Goal: Task Accomplishment & Management: Complete application form

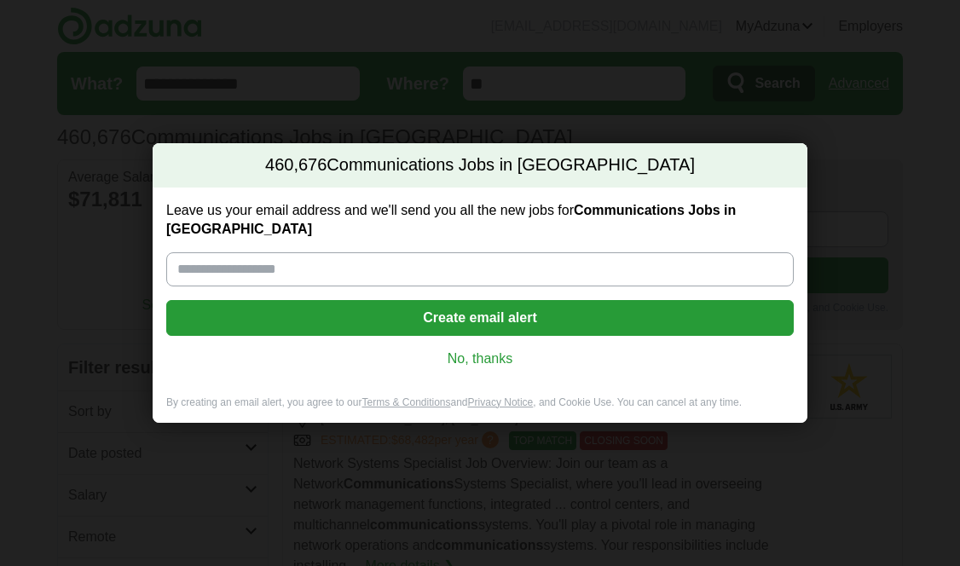
click at [361, 253] on input "Leave us your email address and we'll send you all the new jobs for Communicati…" at bounding box center [479, 269] width 627 height 34
type input "**********"
click at [396, 307] on button "Create email alert" at bounding box center [479, 318] width 627 height 36
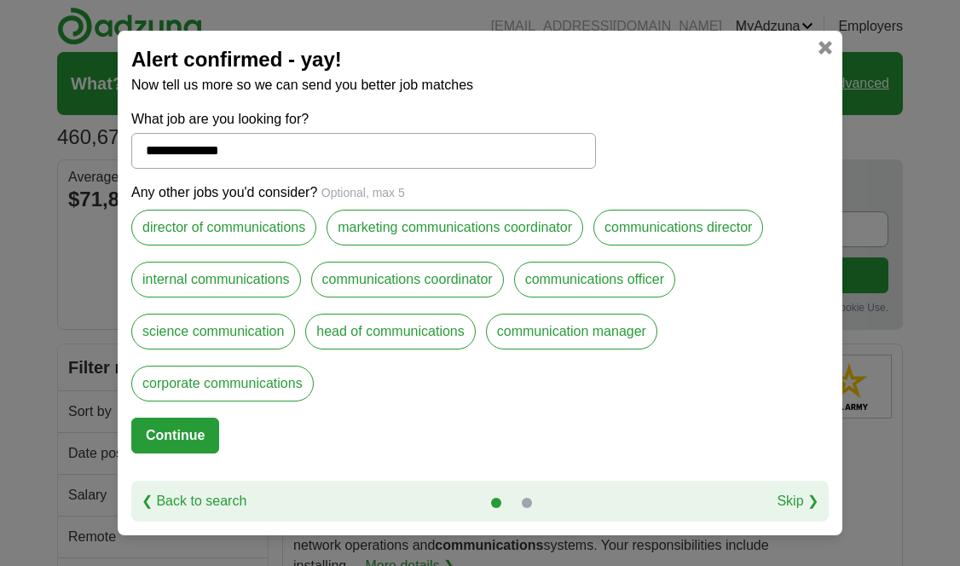
click at [628, 228] on label "communications director" at bounding box center [678, 228] width 170 height 36
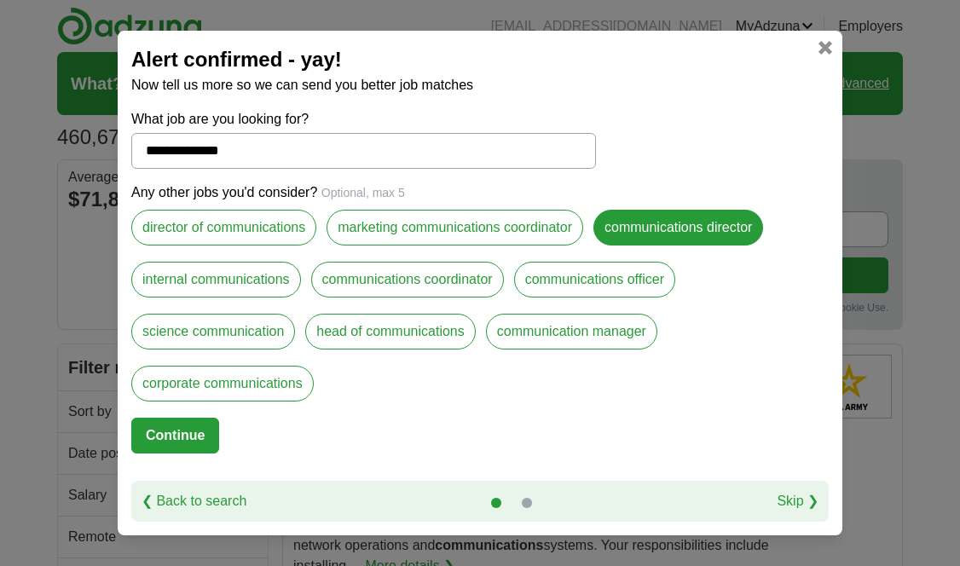
click at [274, 274] on label "internal communications" at bounding box center [216, 280] width 170 height 36
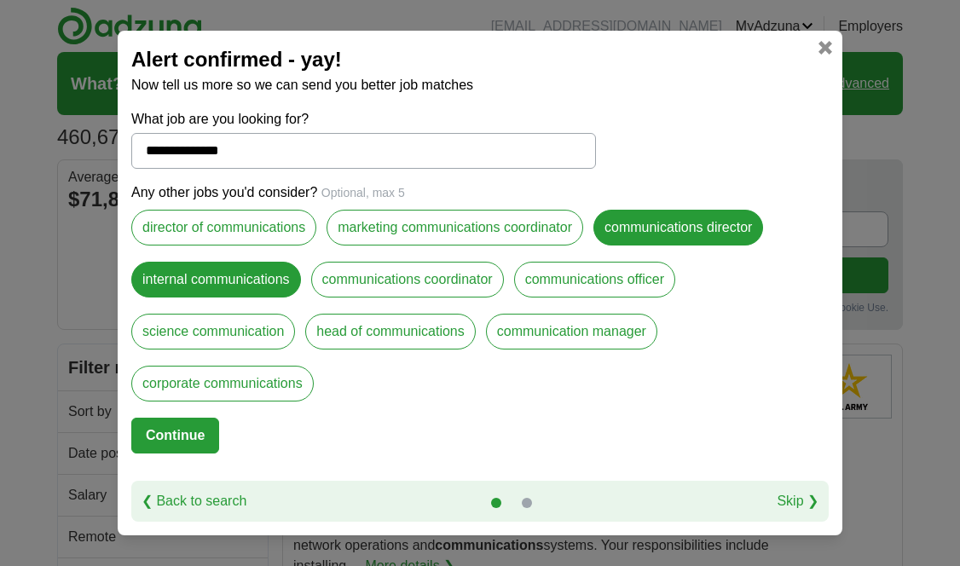
click at [385, 276] on label "communications coordinator" at bounding box center [407, 280] width 193 height 36
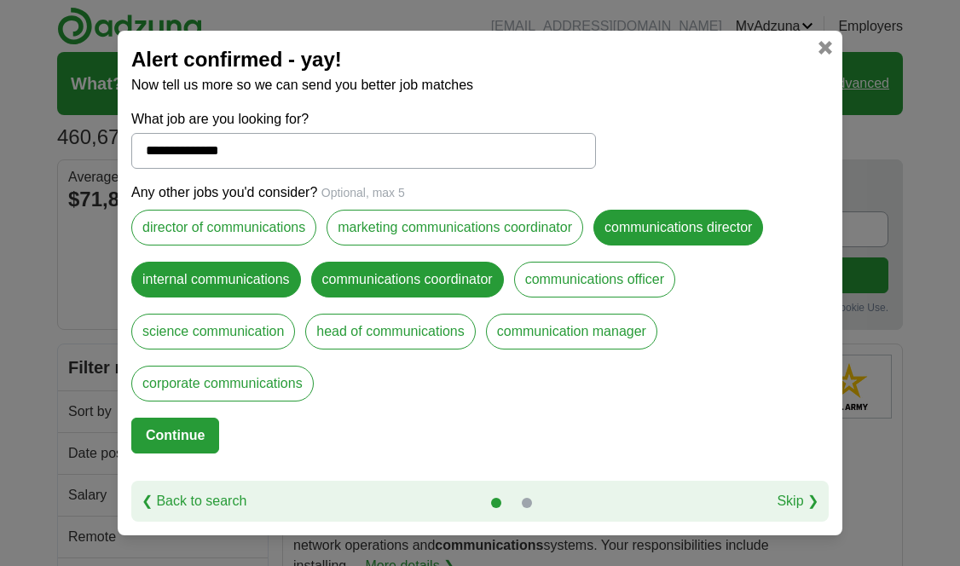
click at [577, 275] on label "communications officer" at bounding box center [594, 280] width 161 height 36
click at [355, 331] on label "head of communications" at bounding box center [390, 332] width 170 height 36
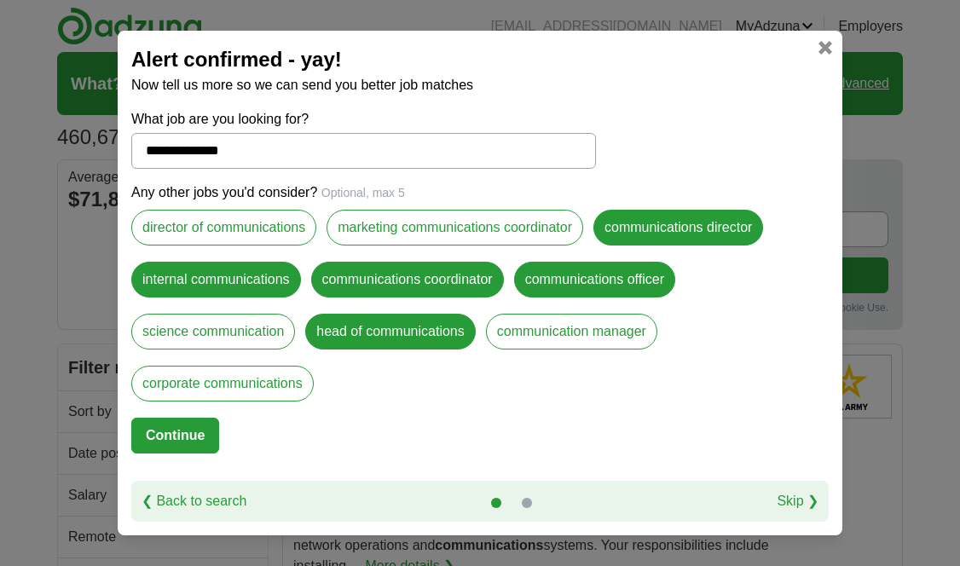
click at [552, 333] on label "communication manager" at bounding box center [571, 332] width 171 height 36
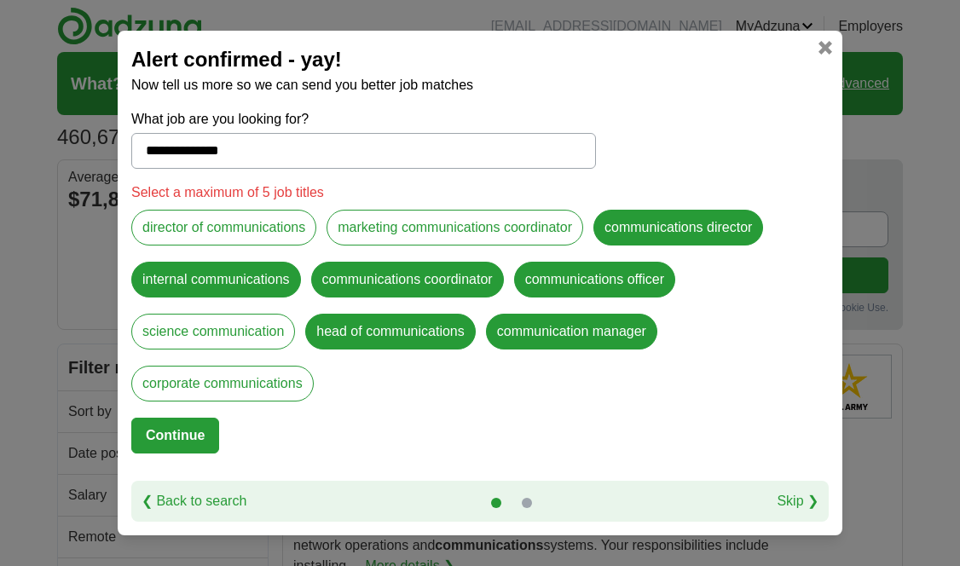
click at [205, 223] on label "director of communications" at bounding box center [223, 228] width 185 height 36
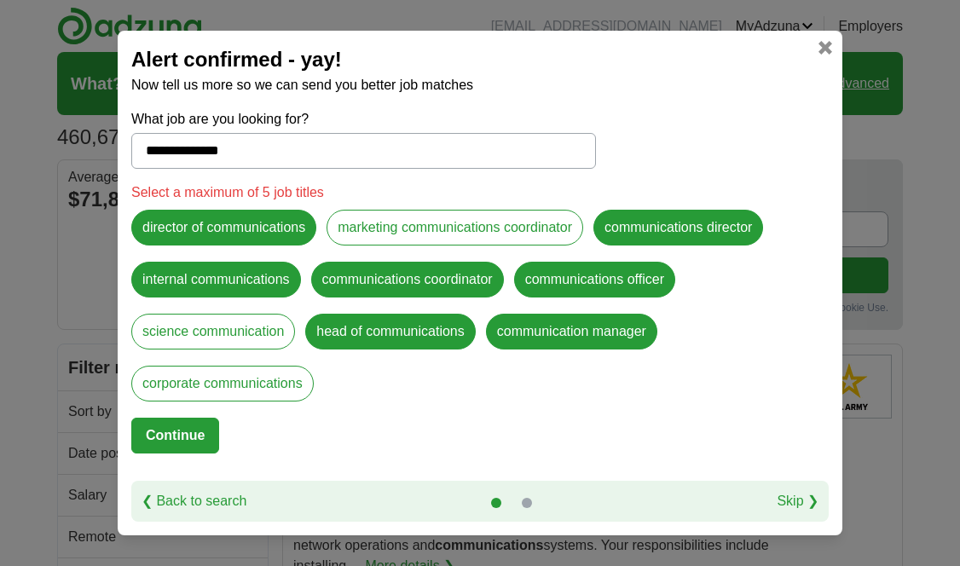
click at [193, 386] on label "corporate communications" at bounding box center [222, 384] width 182 height 36
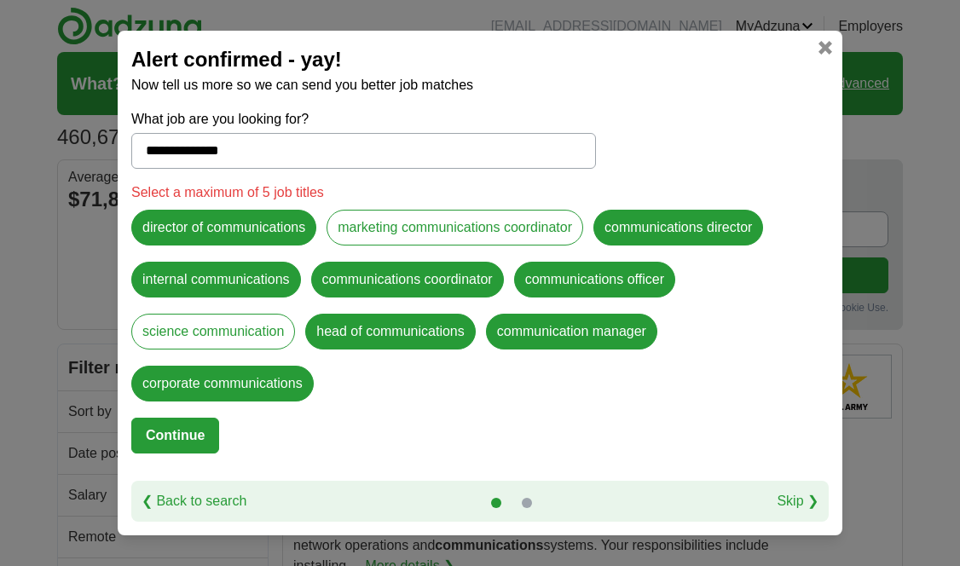
click at [199, 435] on button "Continue" at bounding box center [175, 436] width 88 height 36
click at [203, 388] on label "corporate communications" at bounding box center [222, 384] width 182 height 36
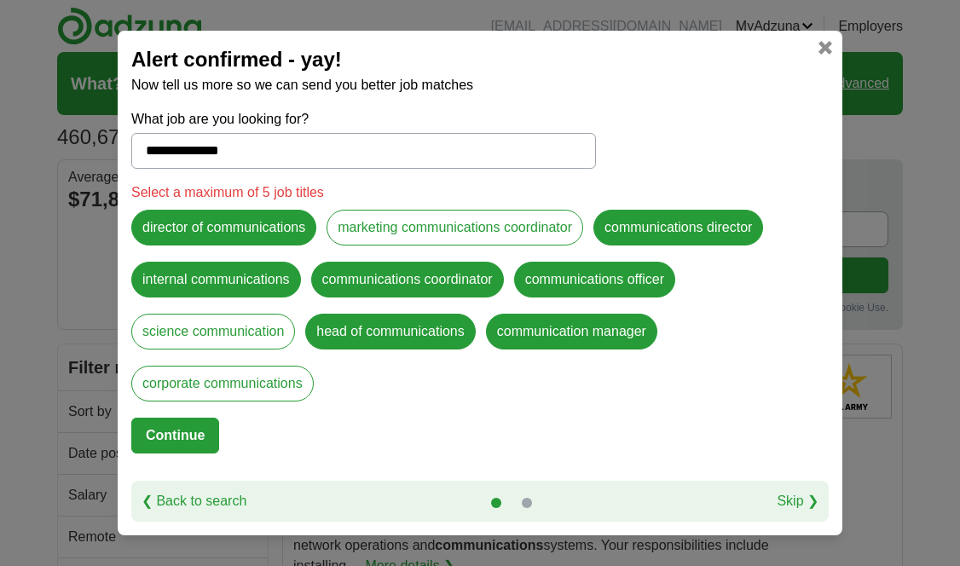
click at [441, 333] on label "head of communications" at bounding box center [390, 332] width 170 height 36
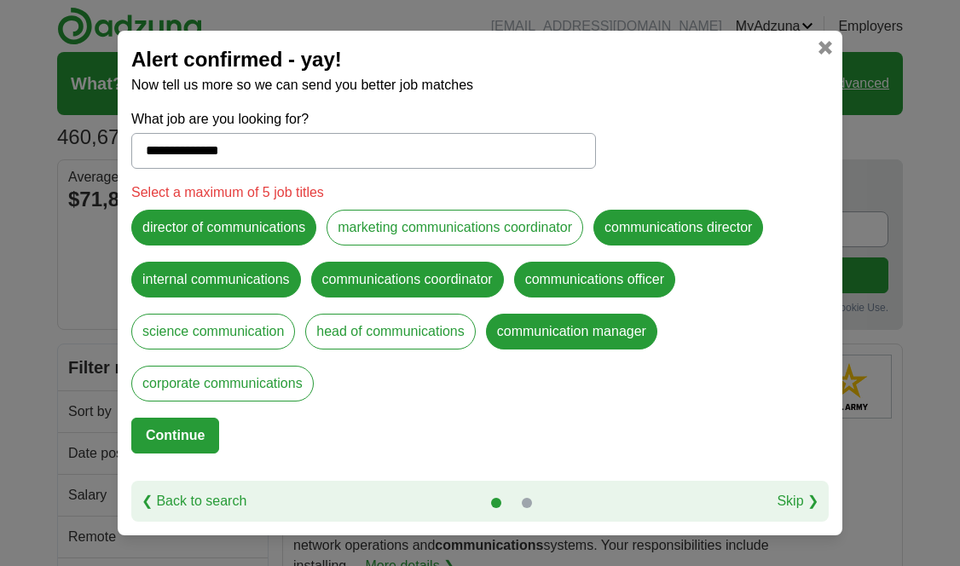
click at [256, 223] on label "director of communications" at bounding box center [223, 228] width 185 height 36
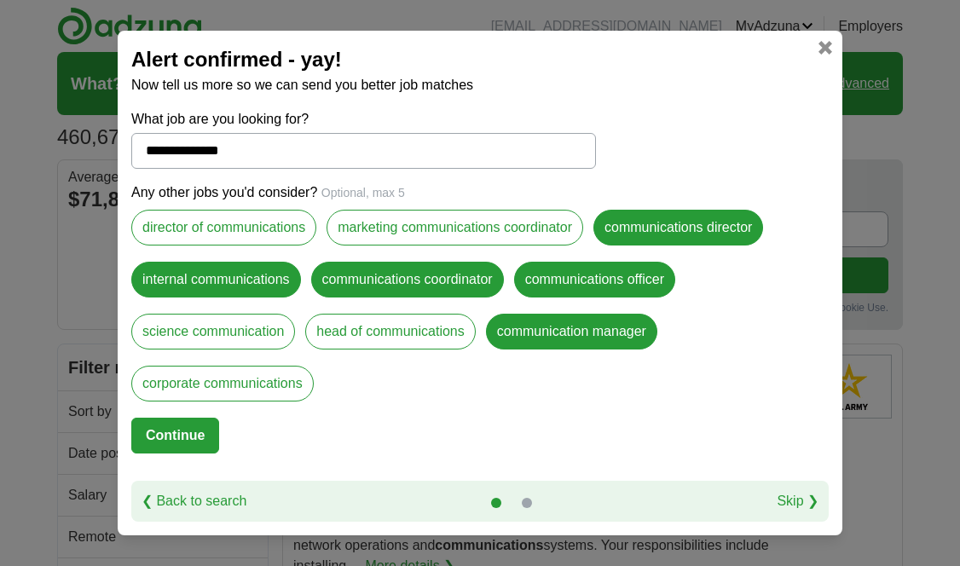
click at [183, 429] on button "Continue" at bounding box center [175, 436] width 88 height 36
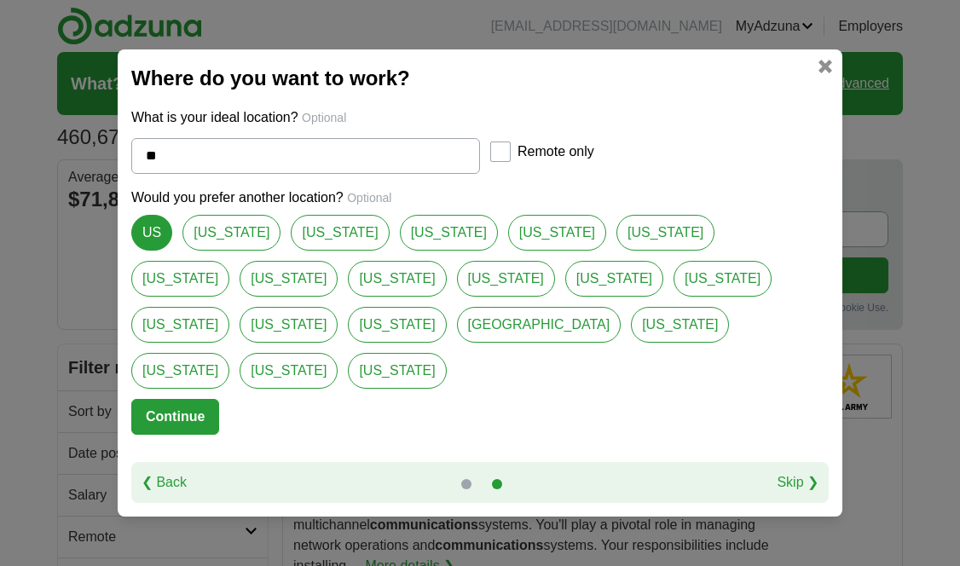
scroll to position [1, 1]
click at [203, 399] on button "Continue" at bounding box center [175, 417] width 88 height 36
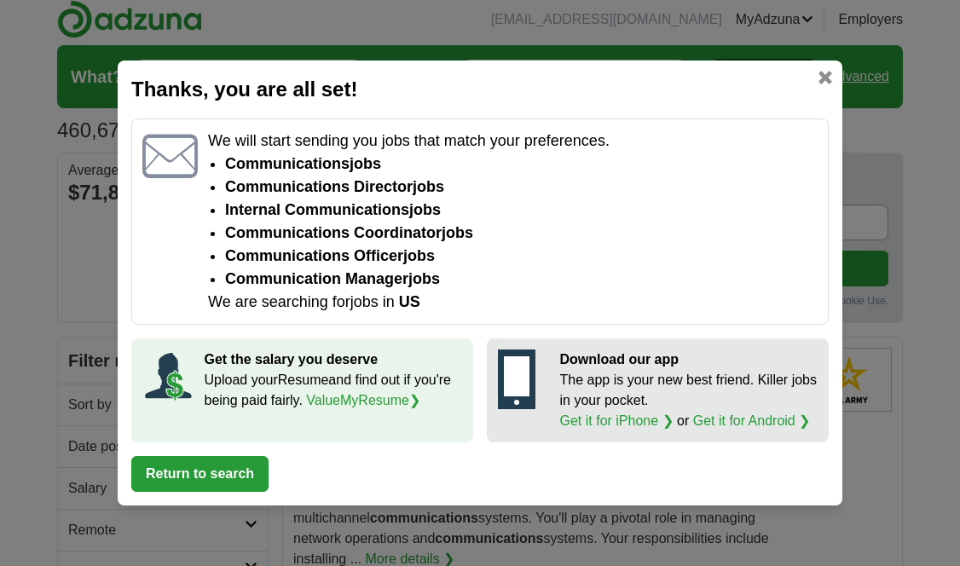
scroll to position [10, 1]
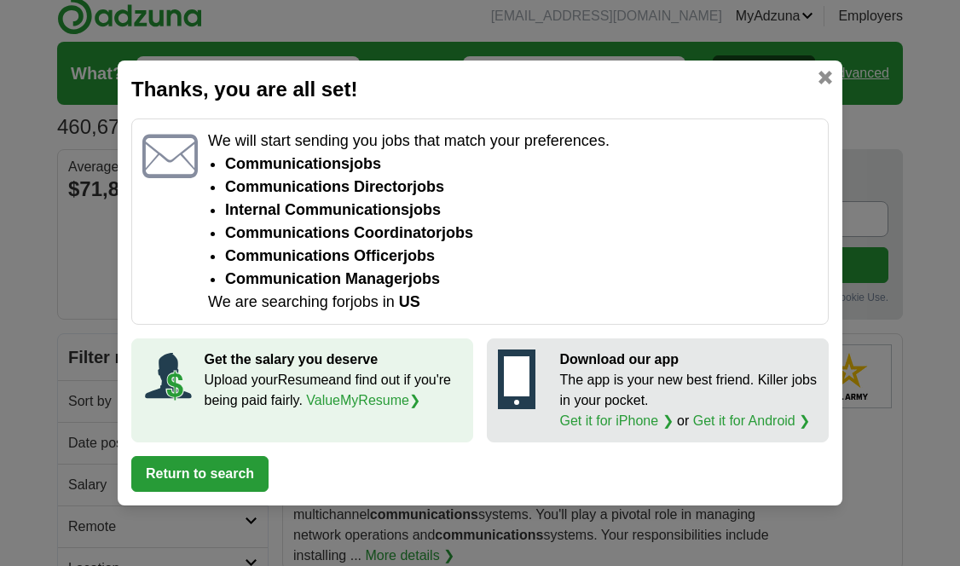
click at [192, 470] on button "Return to search" at bounding box center [199, 474] width 137 height 36
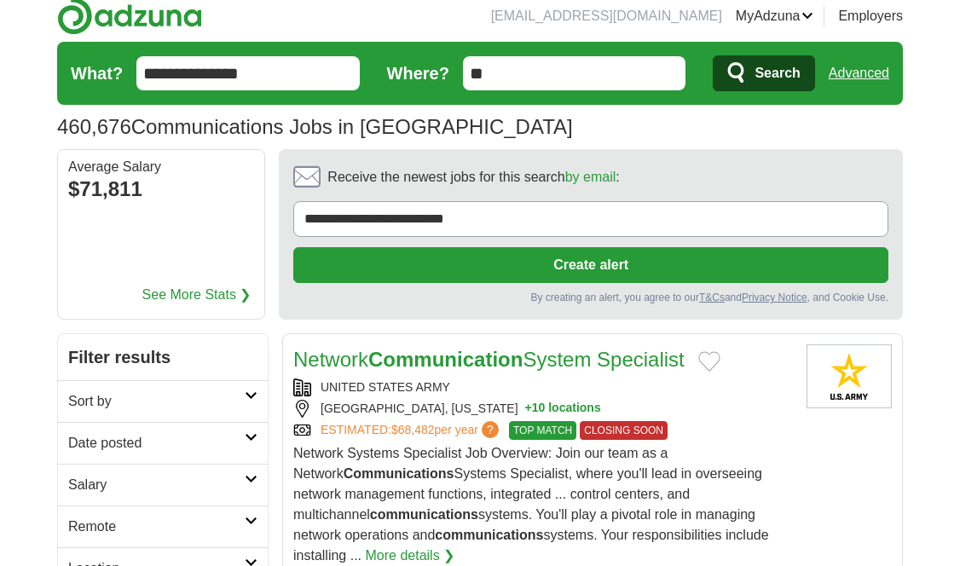
click at [394, 257] on button "Create alert" at bounding box center [590, 265] width 595 height 36
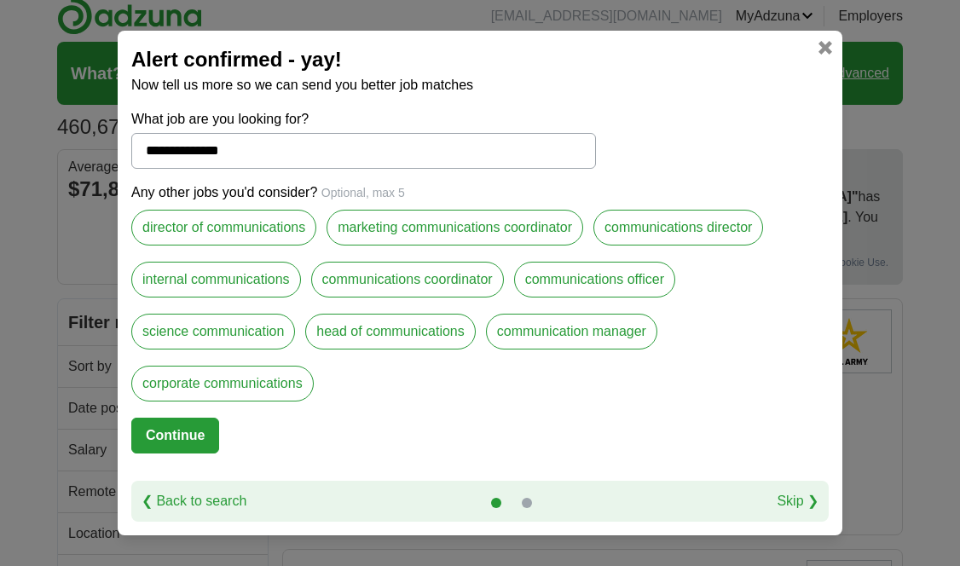
click at [176, 432] on button "Continue" at bounding box center [175, 436] width 88 height 36
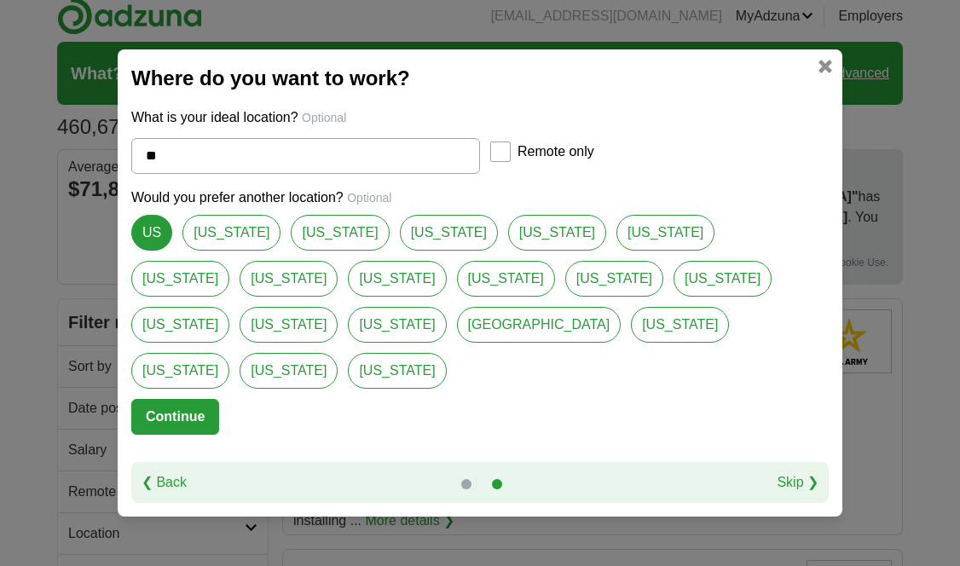
click at [182, 399] on button "Continue" at bounding box center [175, 417] width 88 height 36
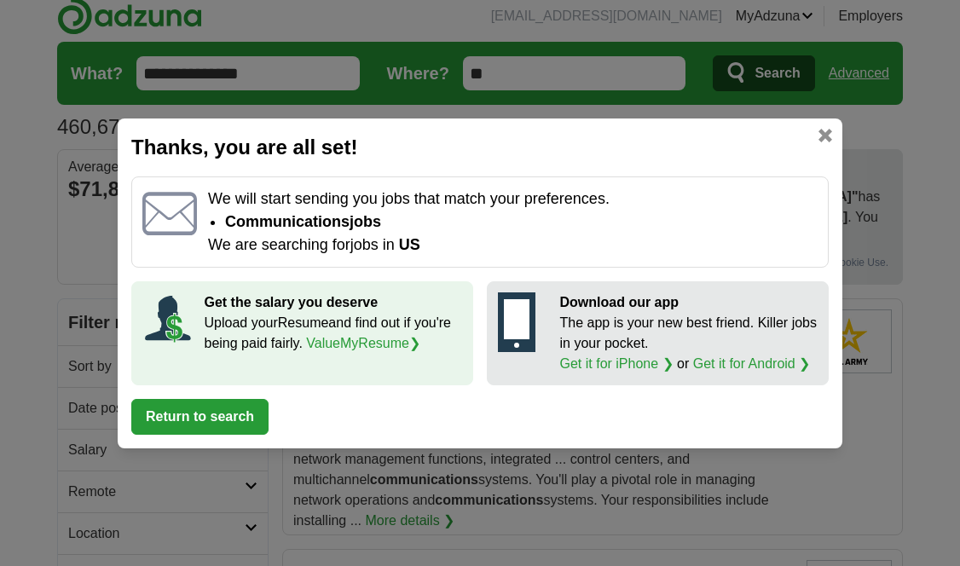
scroll to position [20, 0]
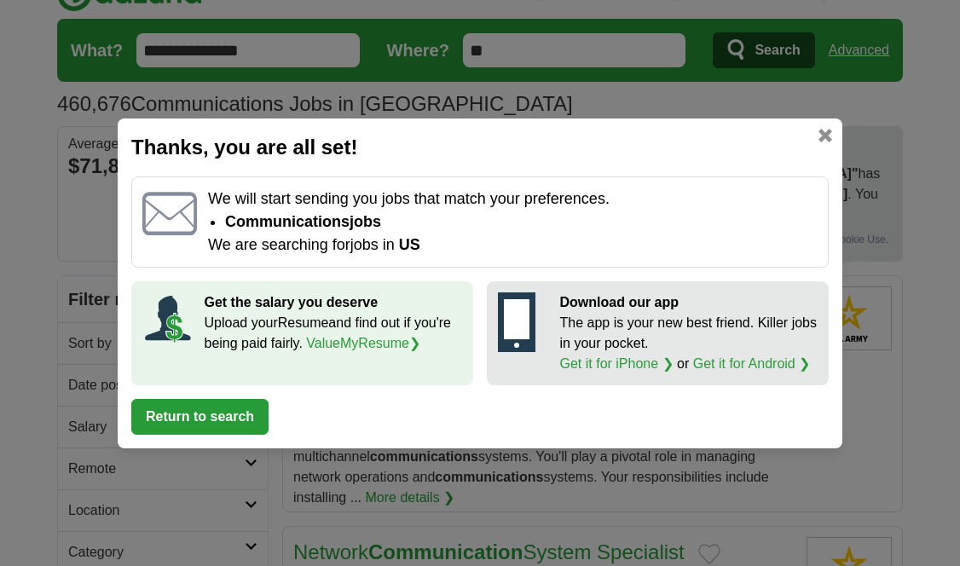
click at [819, 133] on link at bounding box center [825, 136] width 14 height 14
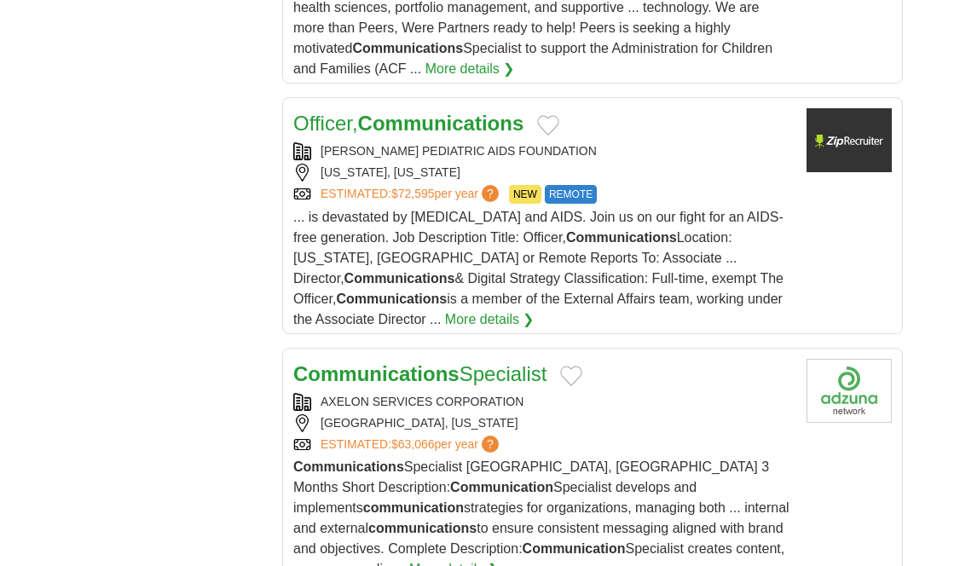
scroll to position [2278, 0]
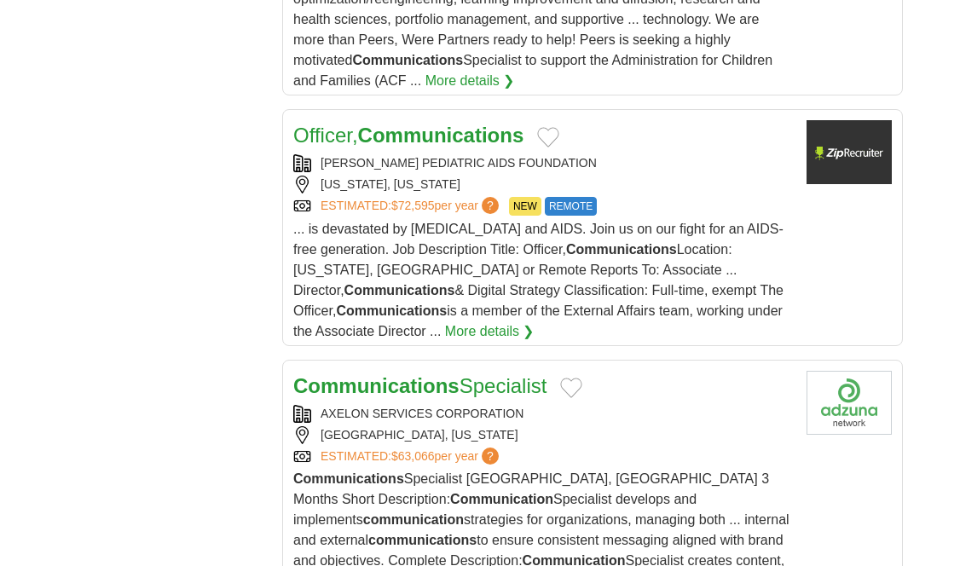
click at [484, 124] on strong "Communications" at bounding box center [441, 135] width 166 height 23
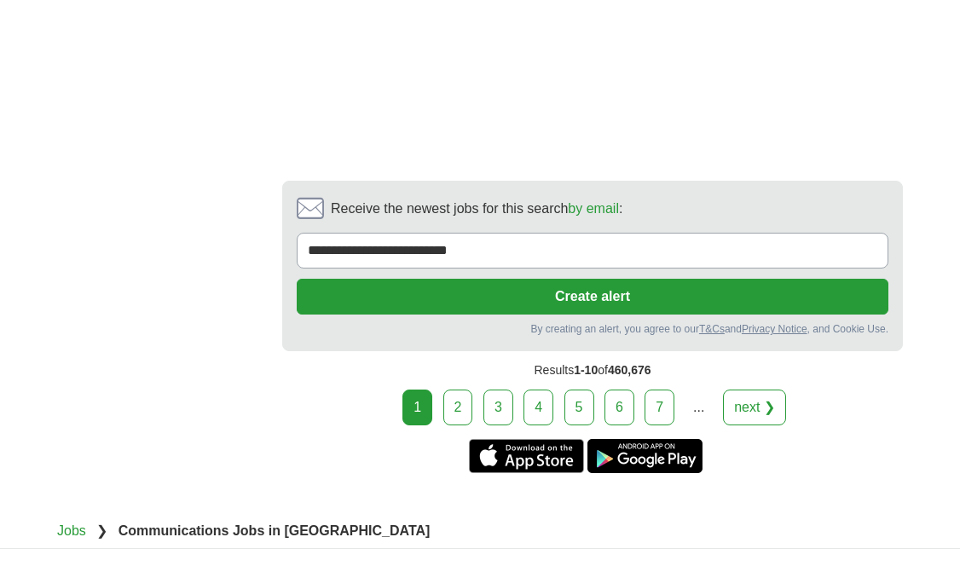
scroll to position [3502, 0]
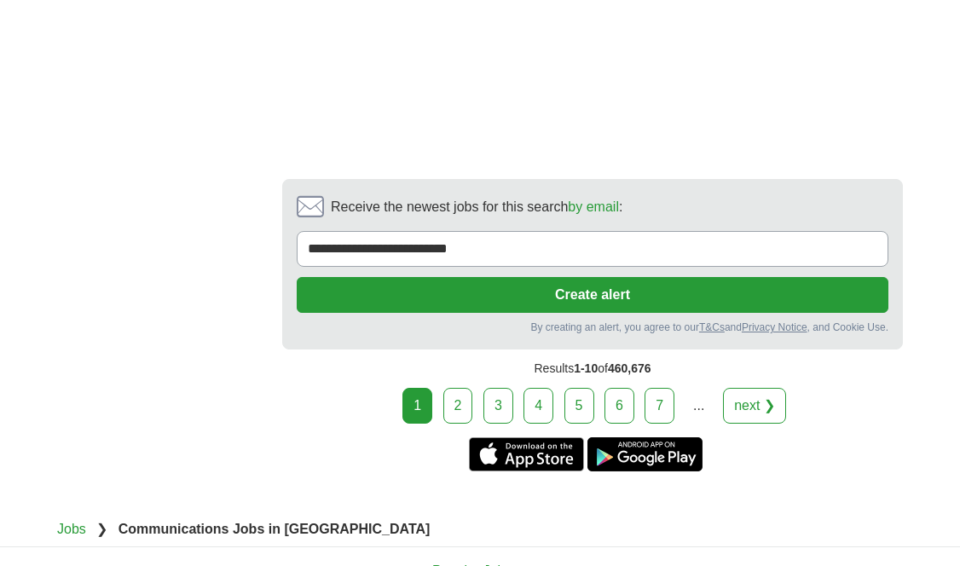
click at [460, 388] on link "2" at bounding box center [458, 406] width 30 height 36
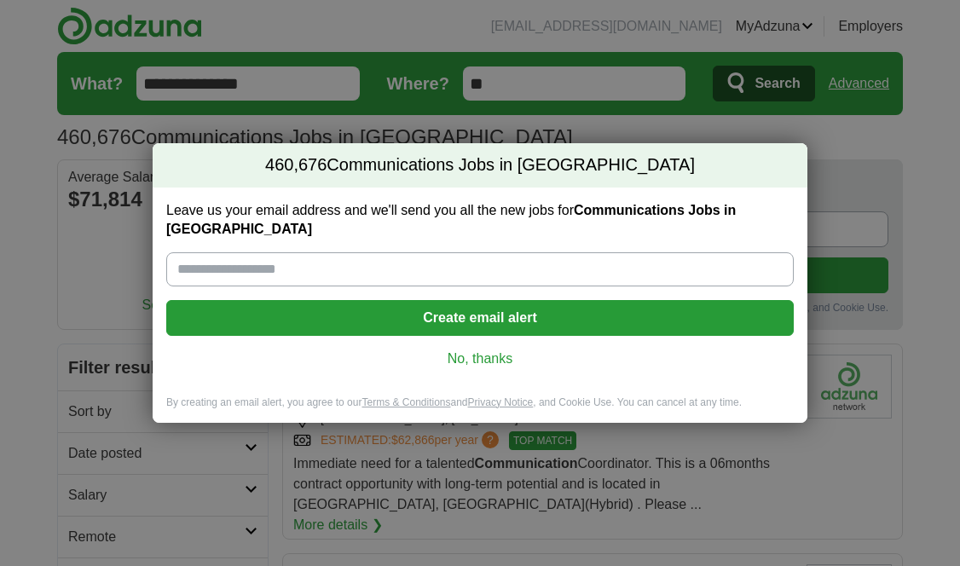
click at [498, 349] on link "No, thanks" at bounding box center [480, 358] width 600 height 19
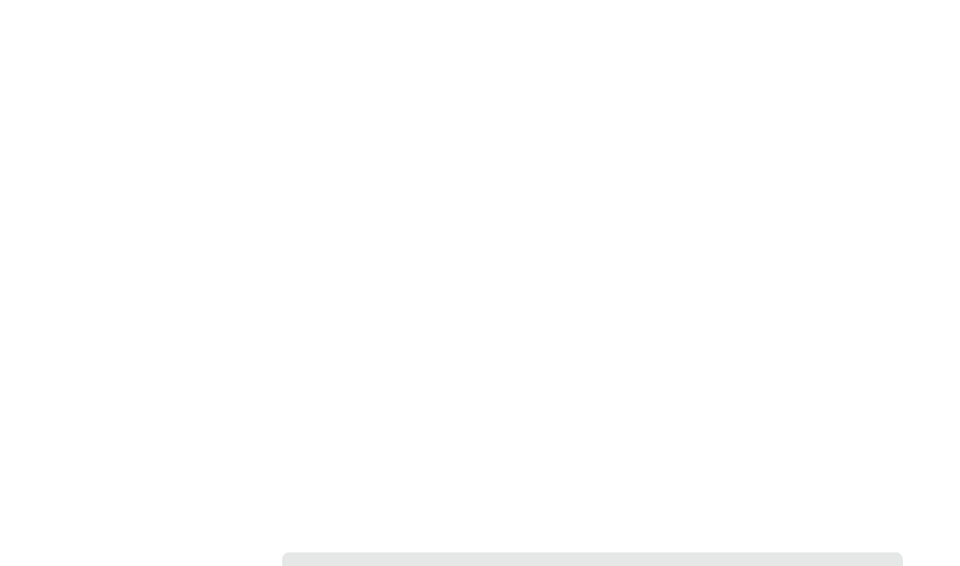
scroll to position [3224, 0]
